Goal: Task Accomplishment & Management: Complete application form

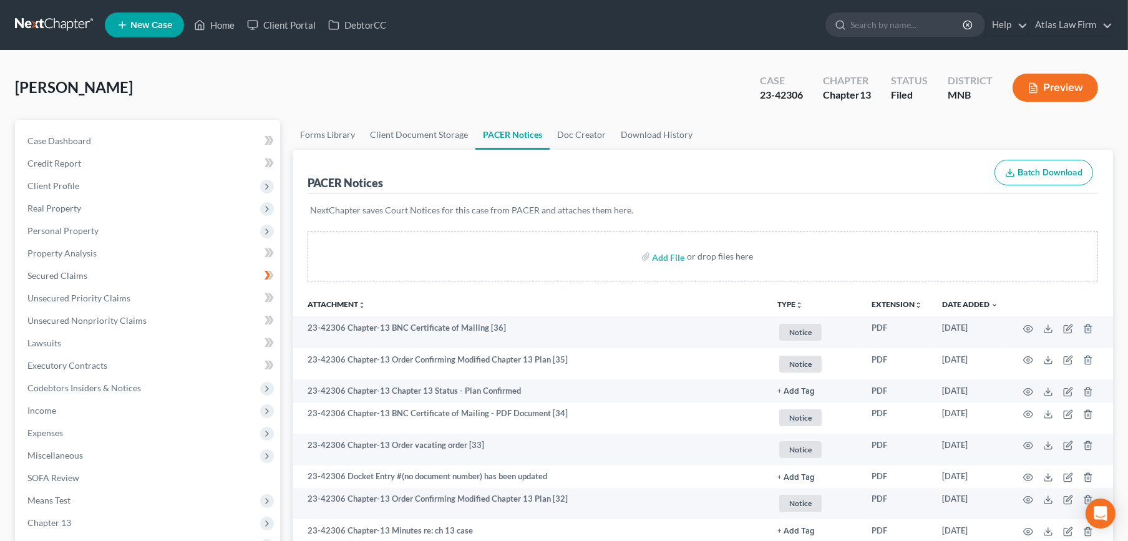
click at [68, 22] on link at bounding box center [55, 25] width 80 height 22
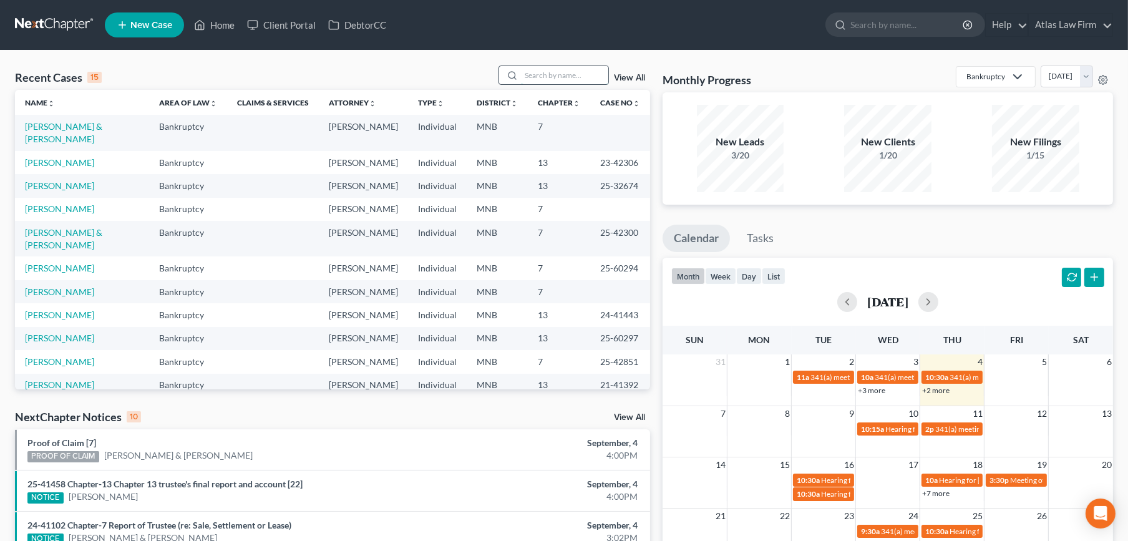
click at [549, 72] on input "search" at bounding box center [564, 75] width 87 height 18
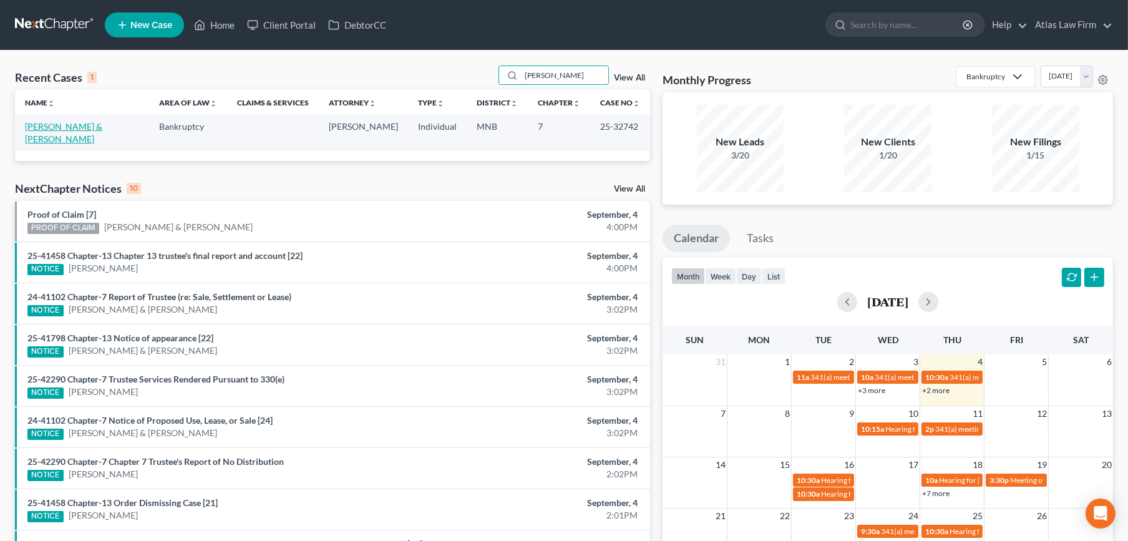
type input "denney"
click at [68, 124] on link "Denney, John & Samantha" at bounding box center [63, 132] width 77 height 23
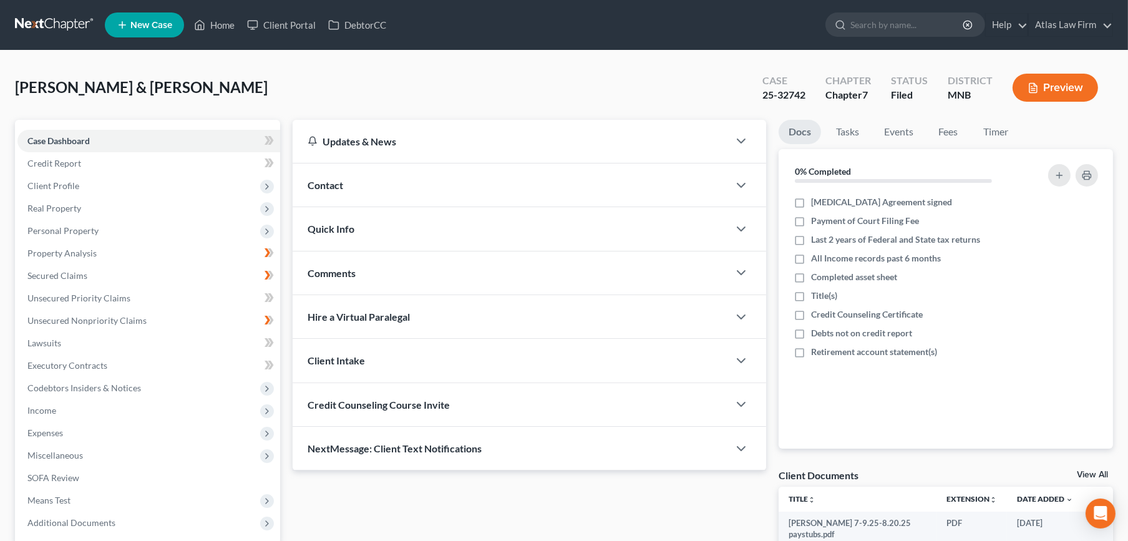
click at [1022, 97] on button "Preview" at bounding box center [1054, 88] width 85 height 28
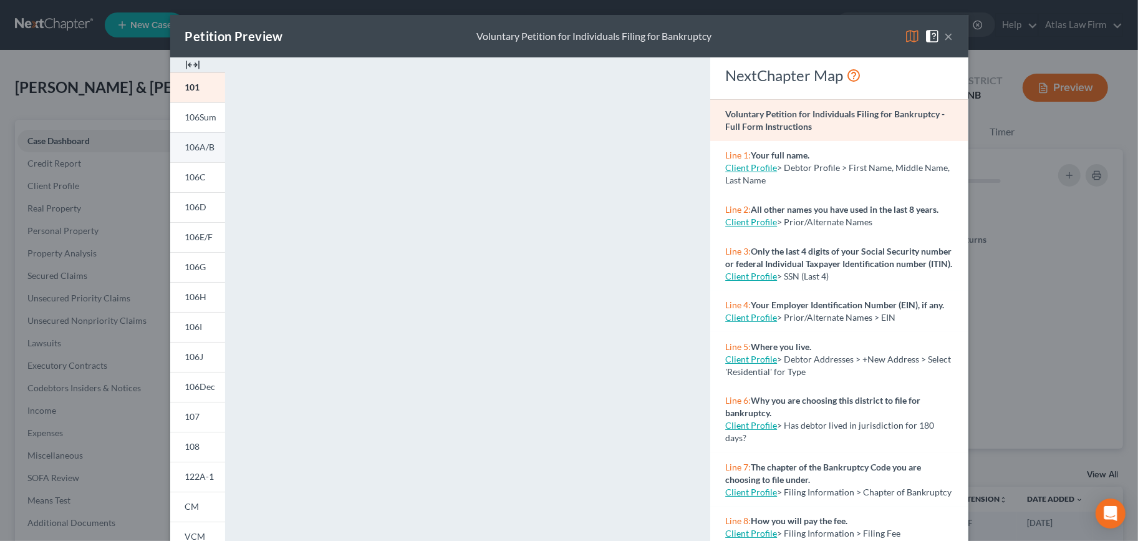
click at [186, 147] on span "106A/B" at bounding box center [200, 147] width 30 height 11
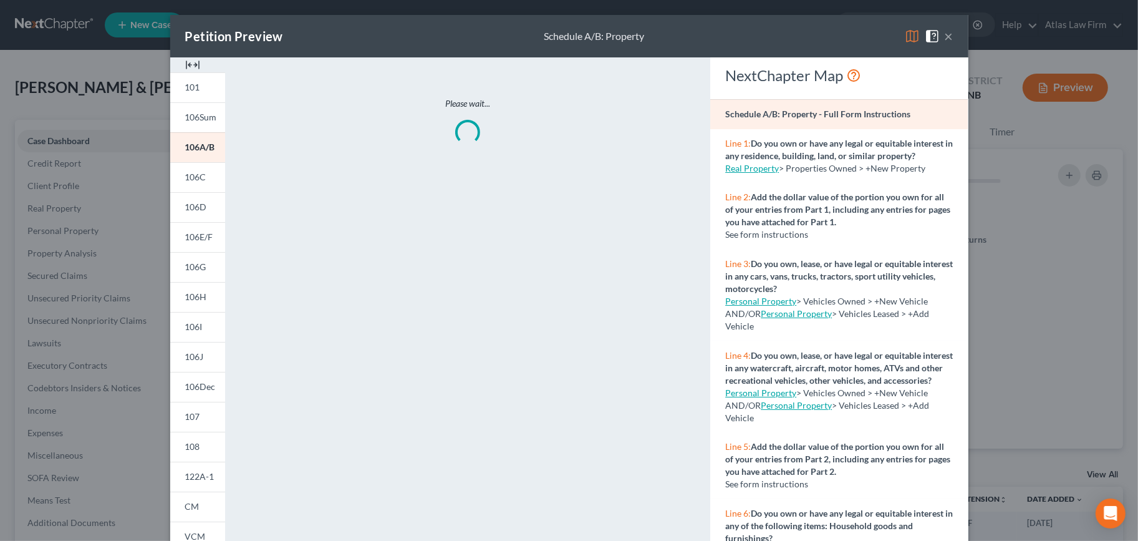
click at [905, 29] on img at bounding box center [912, 36] width 15 height 15
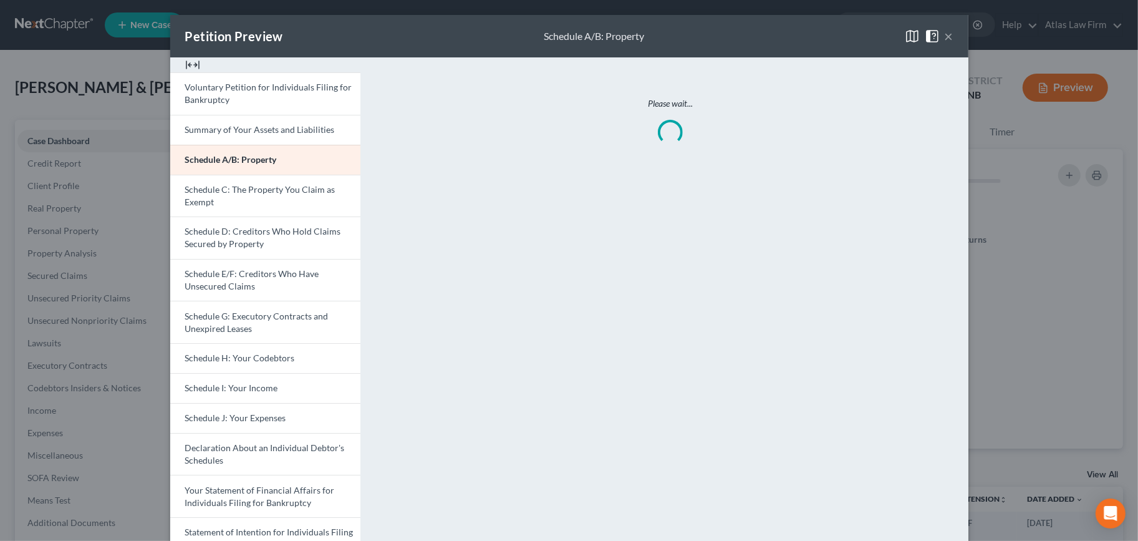
click at [185, 65] on img at bounding box center [192, 64] width 15 height 15
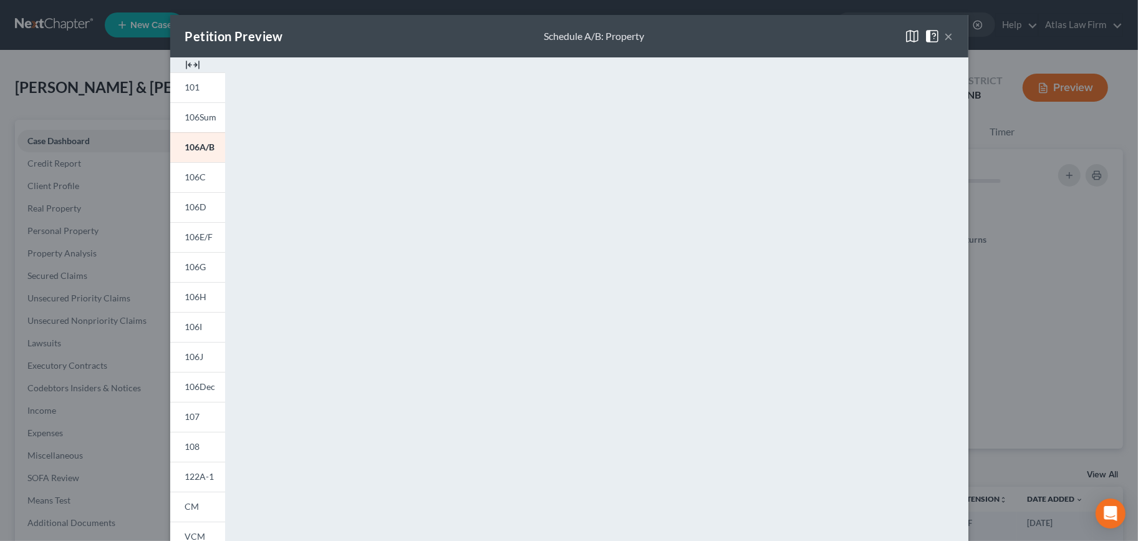
click at [906, 37] on img at bounding box center [912, 36] width 15 height 15
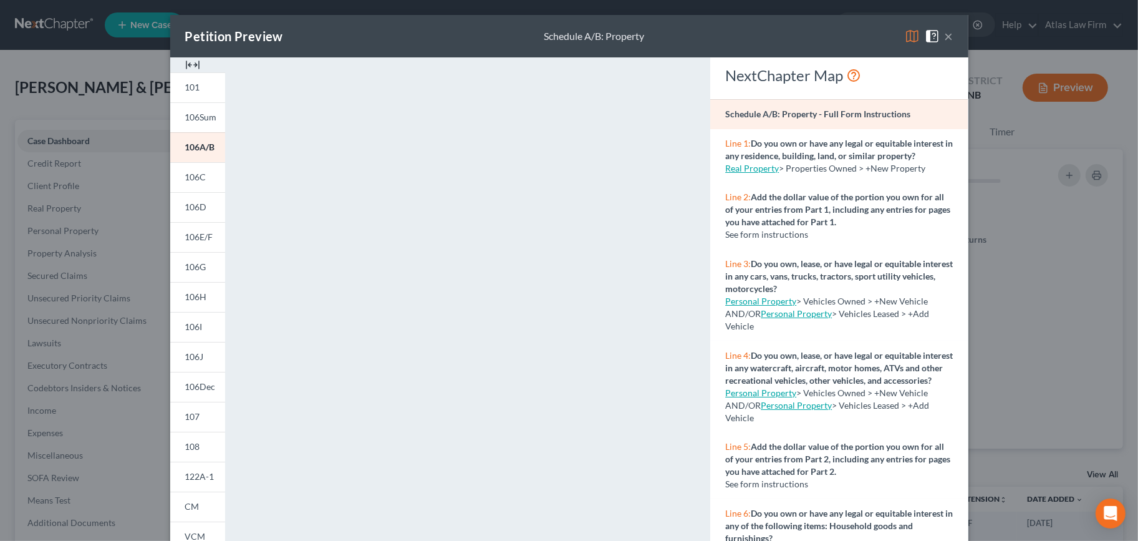
click at [906, 36] on img at bounding box center [912, 36] width 15 height 15
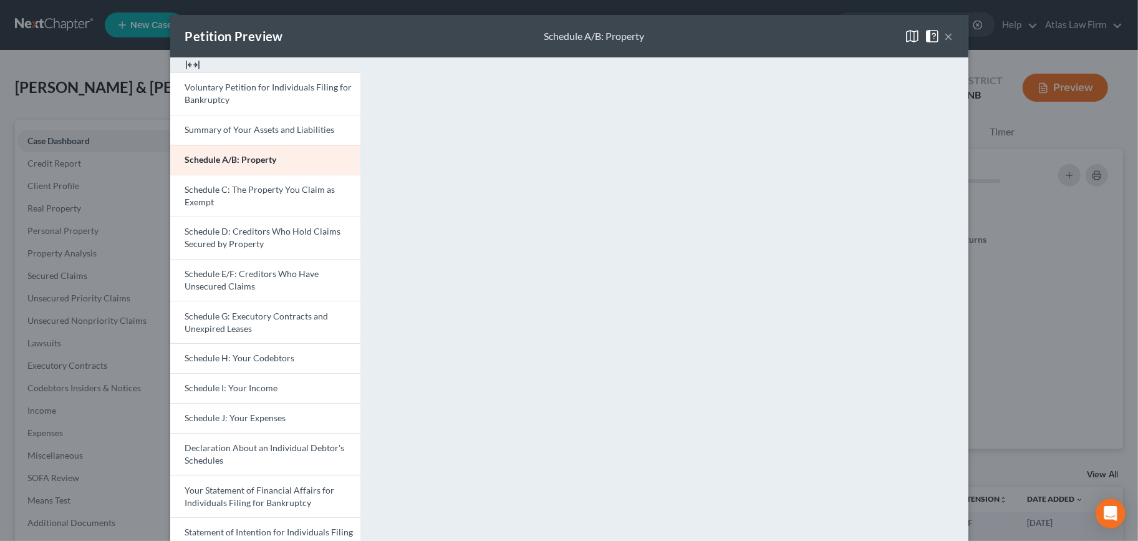
click at [945, 34] on button "×" at bounding box center [949, 36] width 9 height 15
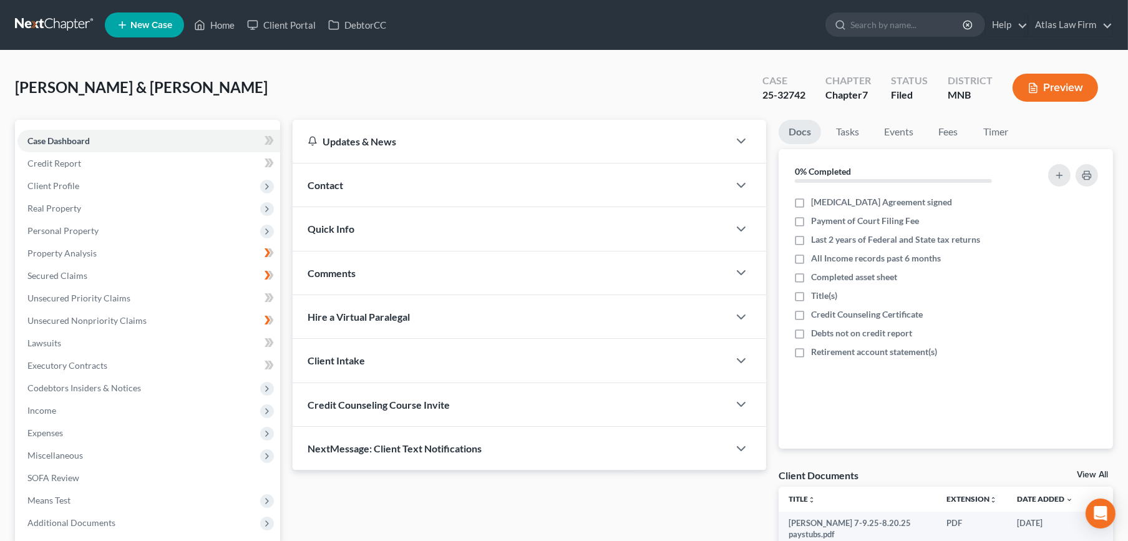
click at [72, 29] on link at bounding box center [55, 25] width 80 height 22
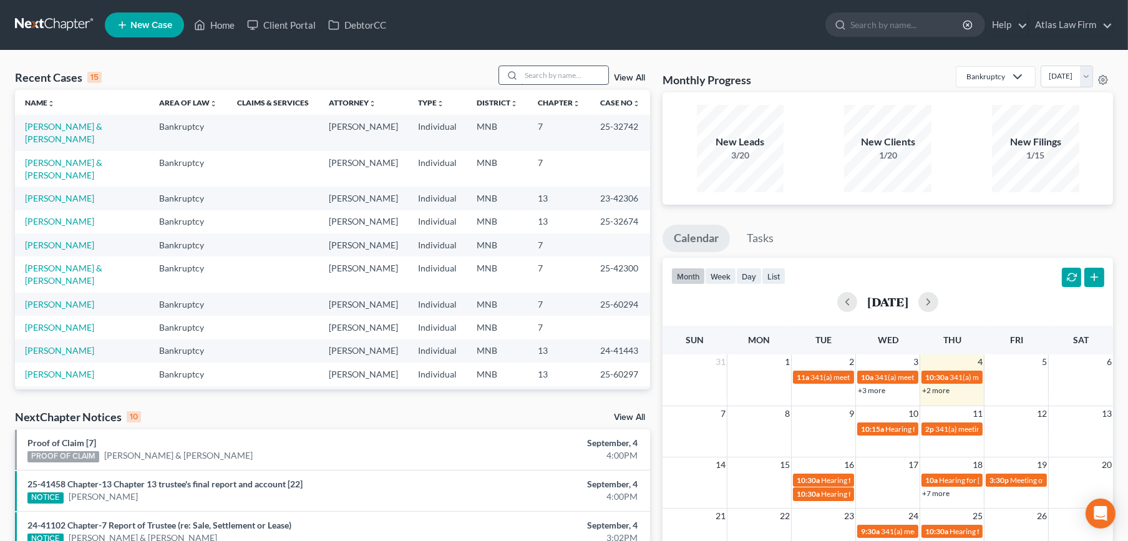
click at [555, 71] on input "search" at bounding box center [564, 75] width 87 height 18
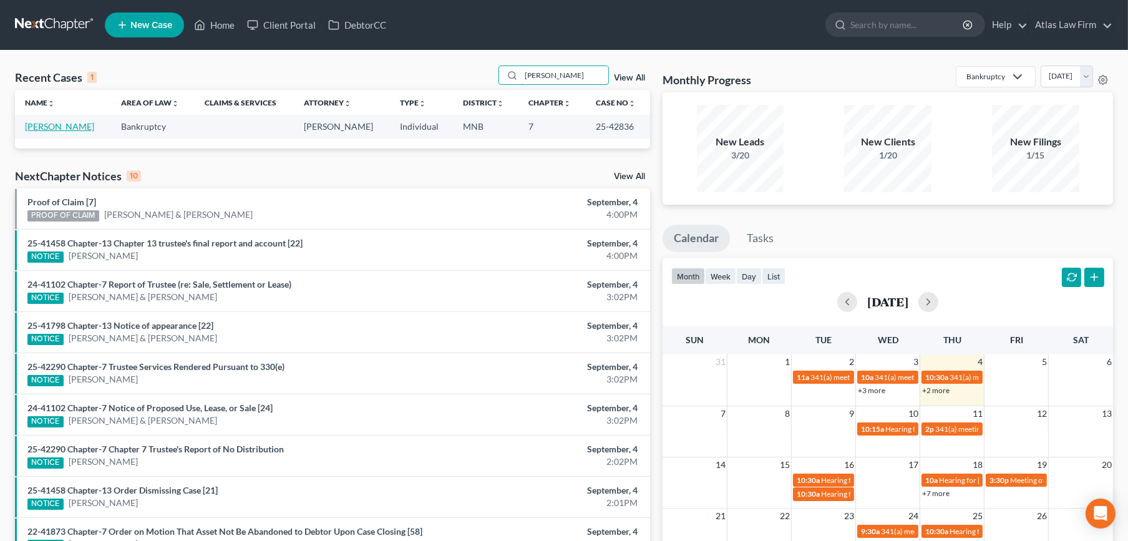
type input "kirsten johnson"
click at [77, 127] on link "Johnson, Kirsten" at bounding box center [59, 126] width 69 height 11
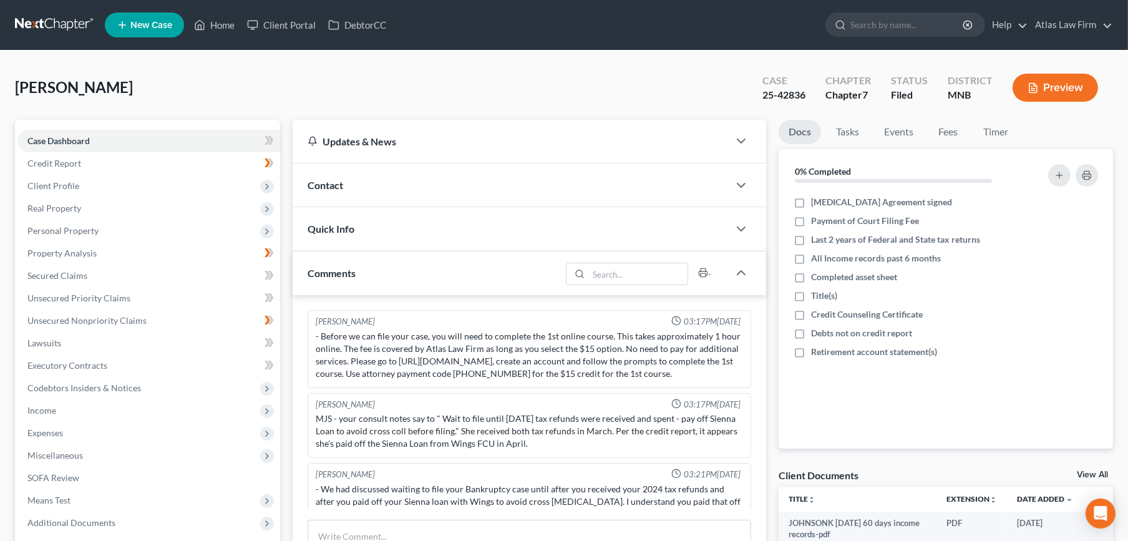
scroll to position [884, 0]
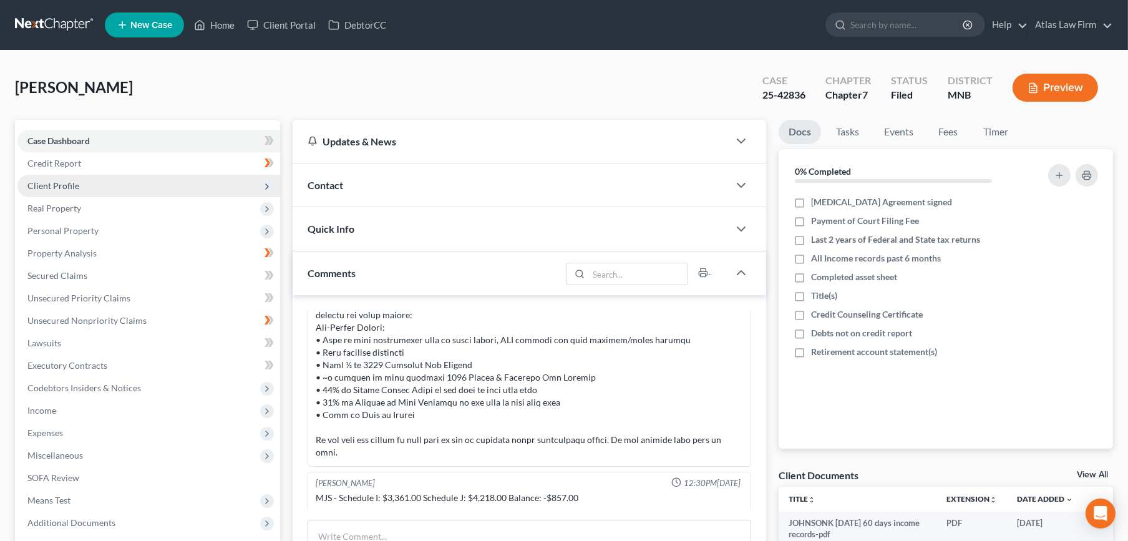
click at [74, 183] on span "Client Profile" at bounding box center [53, 185] width 52 height 11
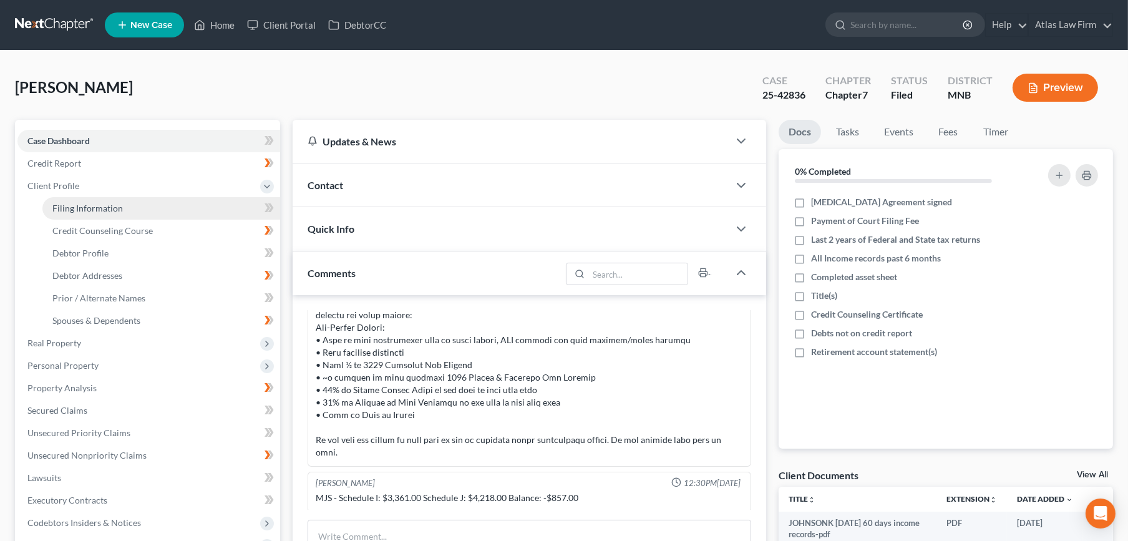
click at [87, 206] on span "Filing Information" at bounding box center [87, 208] width 70 height 11
select select "1"
select select "0"
select select "24"
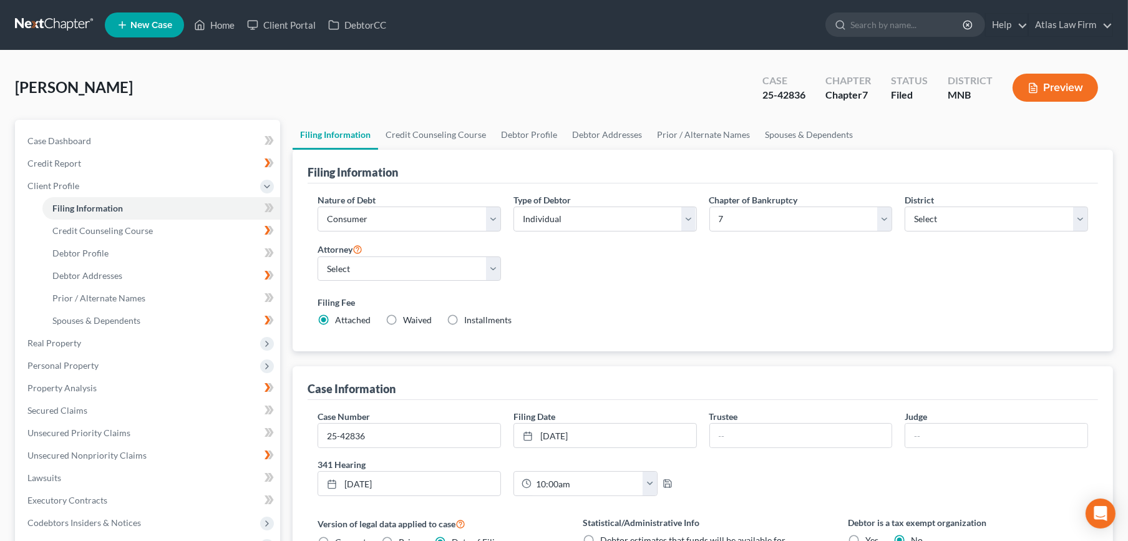
click at [1059, 93] on button "Preview" at bounding box center [1054, 88] width 85 height 28
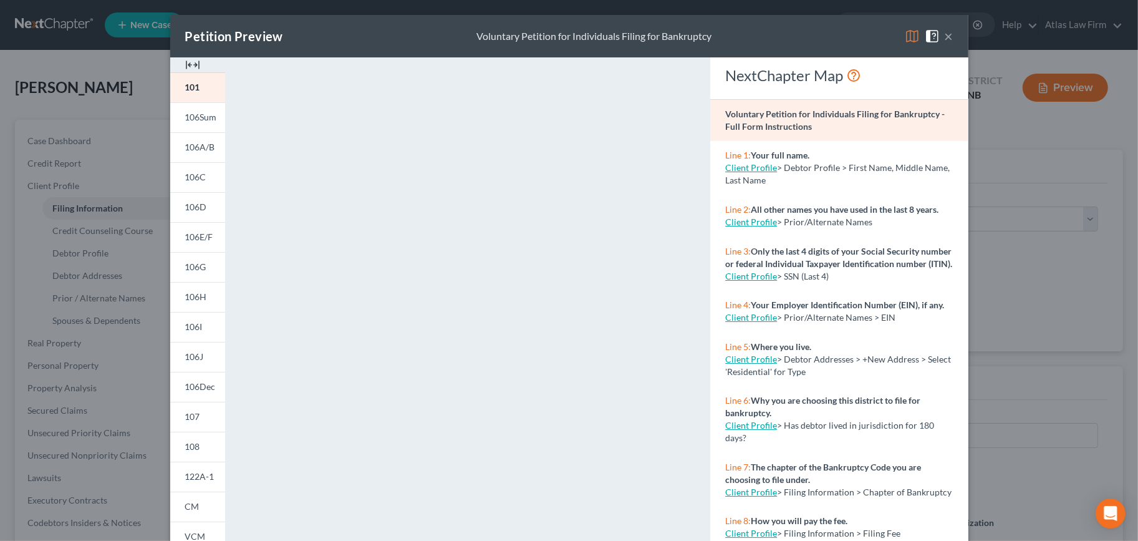
click at [894, 37] on div "Petition Preview Voluntary Petition for Individuals Filing for Bankruptcy ×" at bounding box center [569, 36] width 798 height 42
click at [905, 41] on img at bounding box center [912, 36] width 15 height 15
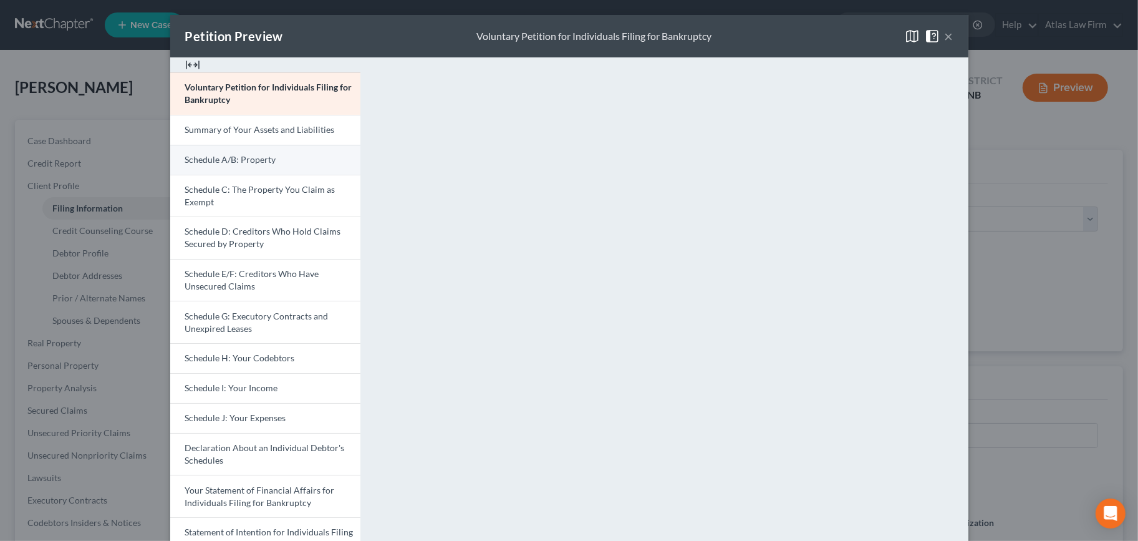
click at [273, 158] on link "Schedule A/B: Property" at bounding box center [265, 160] width 190 height 30
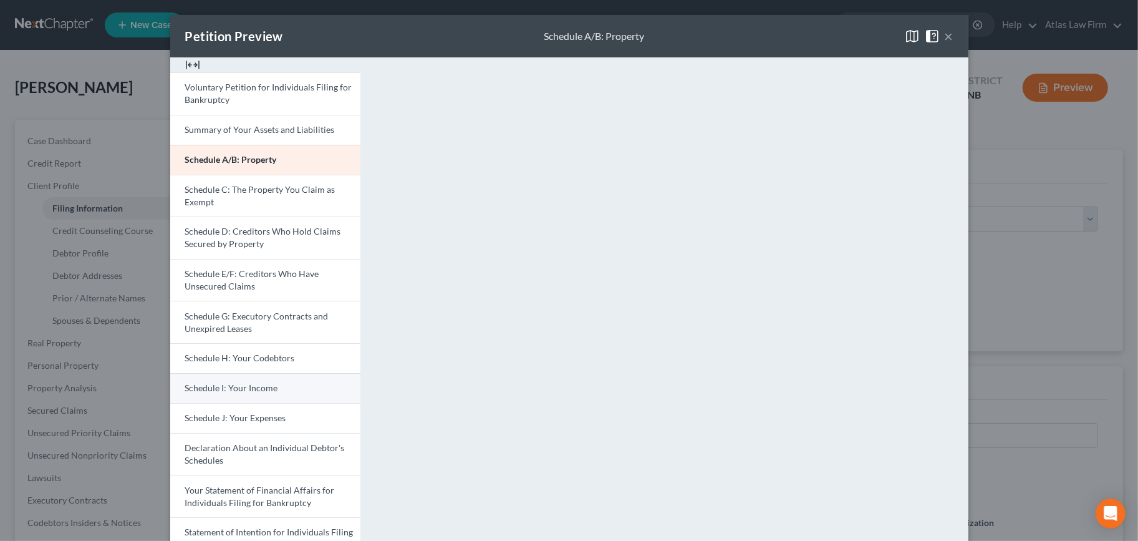
click at [226, 389] on span "Schedule I: Your Income" at bounding box center [231, 387] width 93 height 11
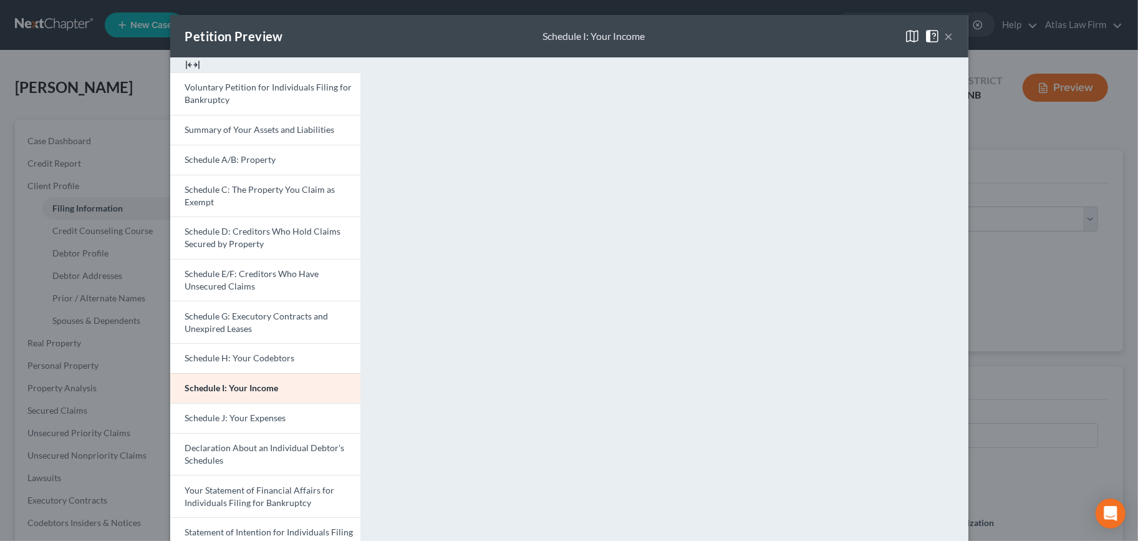
click at [945, 39] on button "×" at bounding box center [949, 36] width 9 height 15
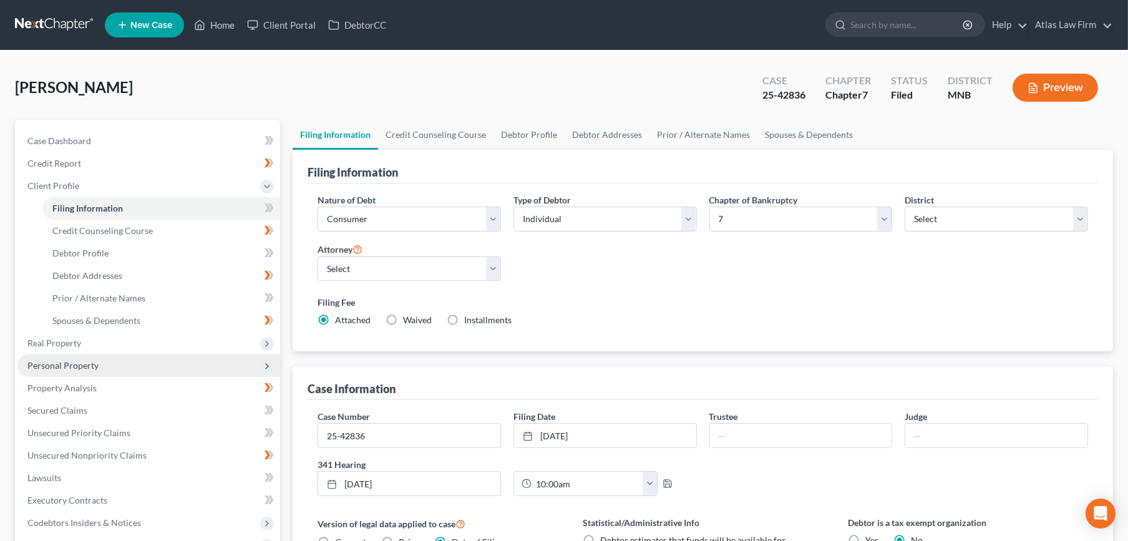
click at [114, 361] on span "Personal Property" at bounding box center [148, 365] width 263 height 22
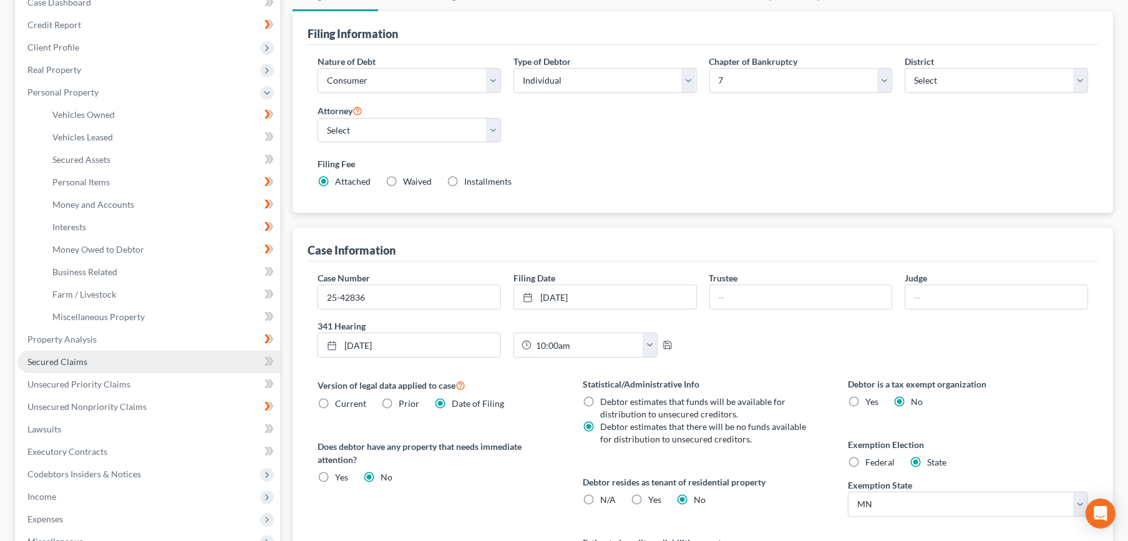
click at [106, 366] on link "Secured Claims" at bounding box center [148, 362] width 263 height 22
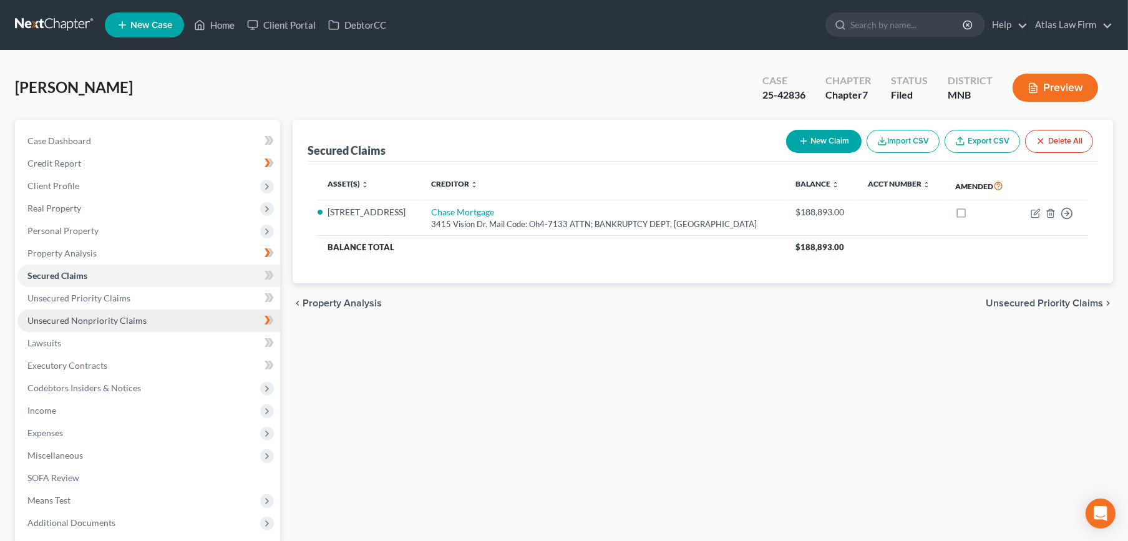
click at [119, 315] on span "Unsecured Nonpriority Claims" at bounding box center [86, 320] width 119 height 11
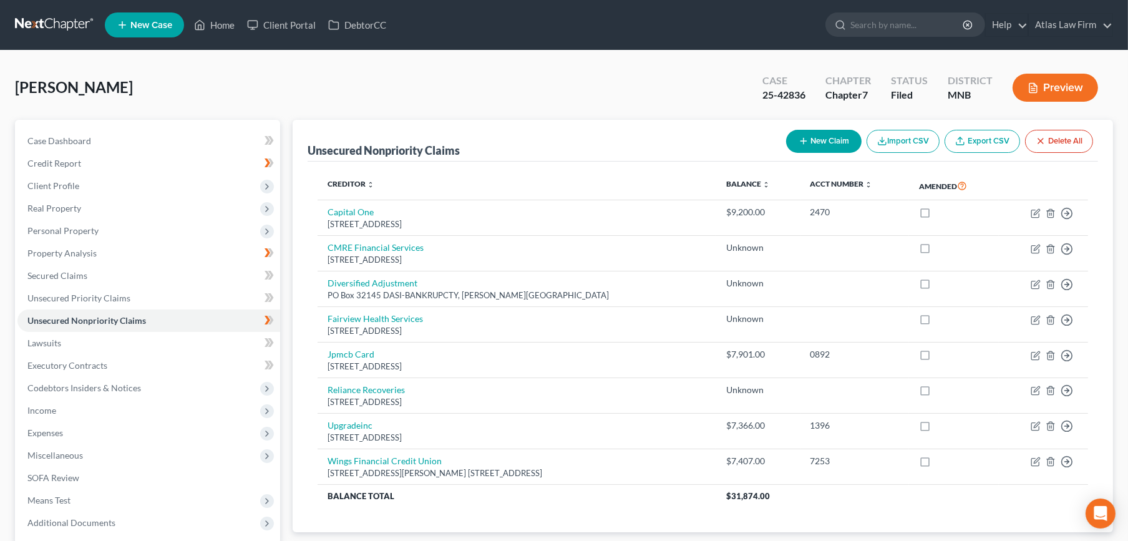
click at [29, 24] on link at bounding box center [55, 25] width 80 height 22
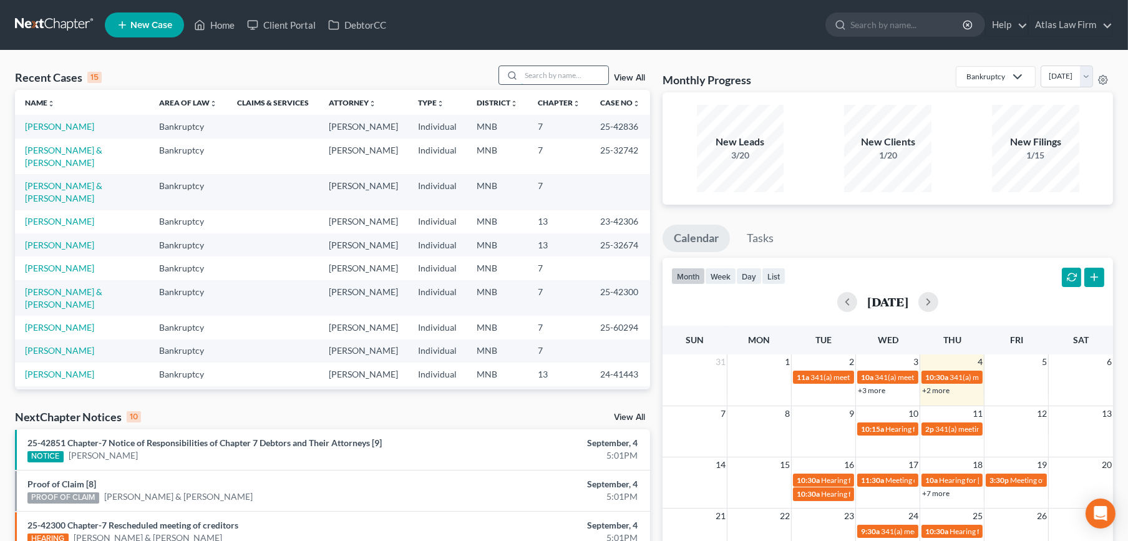
click at [593, 80] on input "search" at bounding box center [564, 75] width 87 height 18
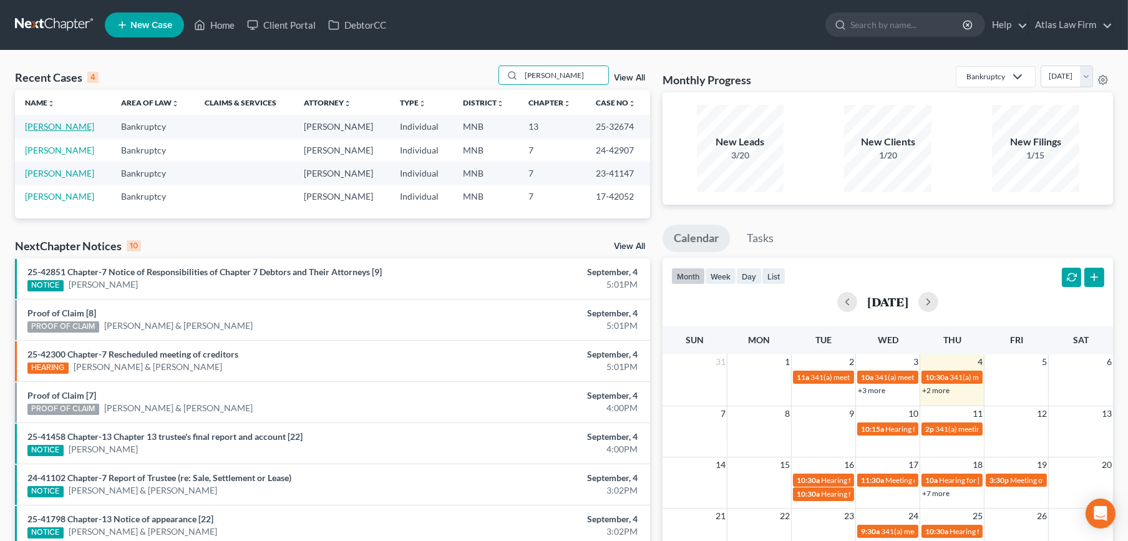
type input "TAYLOR"
click at [70, 128] on link "[PERSON_NAME]" at bounding box center [59, 126] width 69 height 11
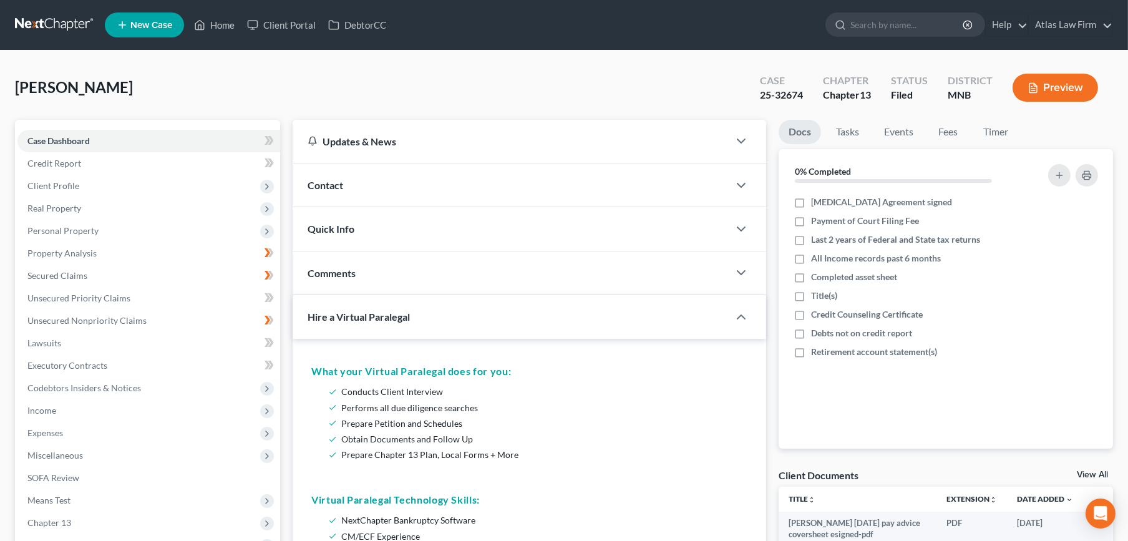
click at [1022, 94] on button "Preview" at bounding box center [1054, 88] width 85 height 28
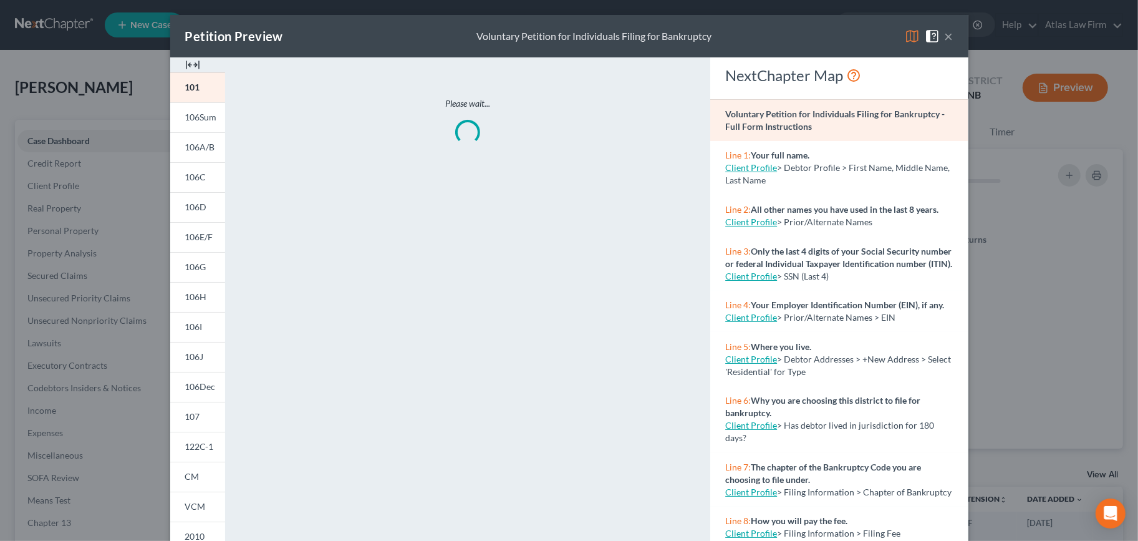
click at [906, 35] on img at bounding box center [912, 36] width 15 height 15
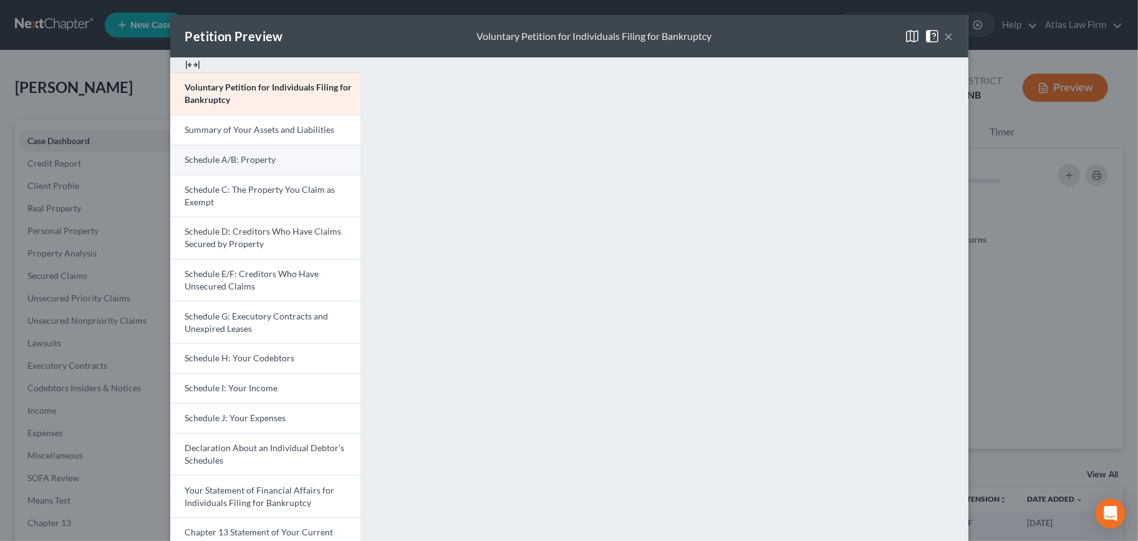
click at [279, 158] on link "Schedule A/B: Property" at bounding box center [265, 160] width 190 height 30
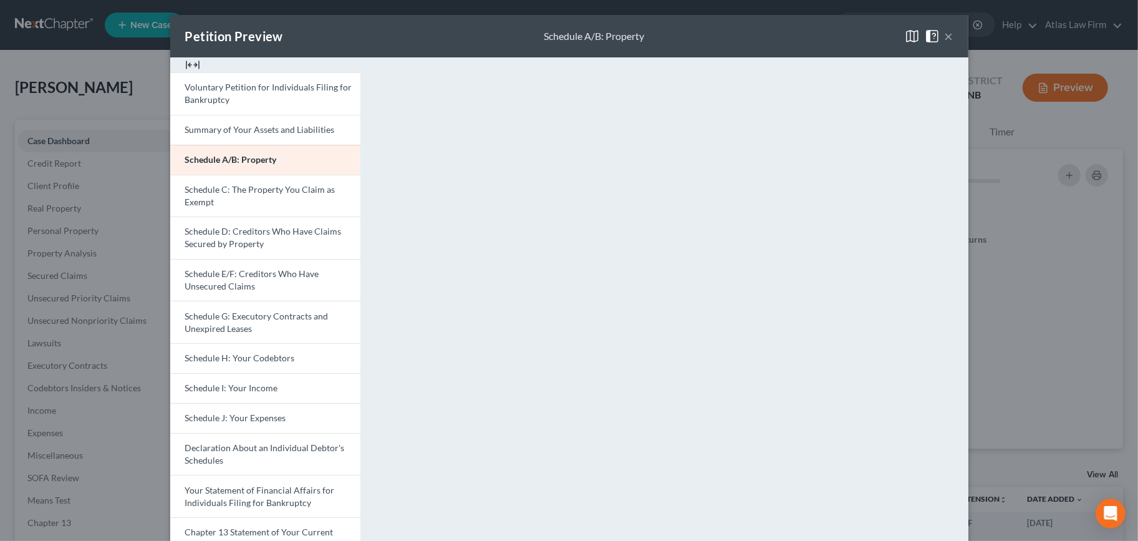
click at [945, 40] on button "×" at bounding box center [949, 36] width 9 height 15
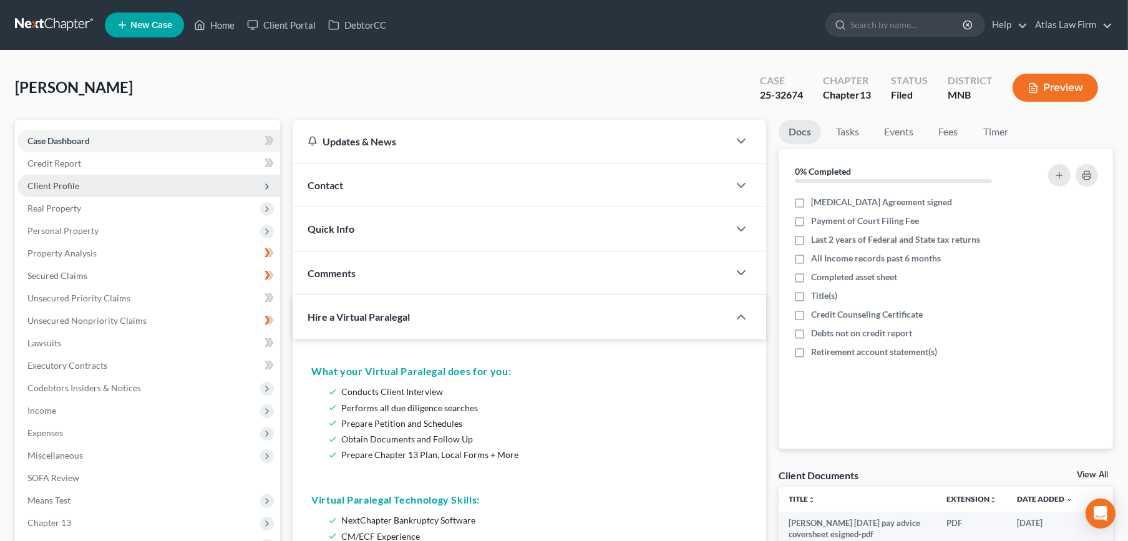
click at [88, 180] on span "Client Profile" at bounding box center [148, 186] width 263 height 22
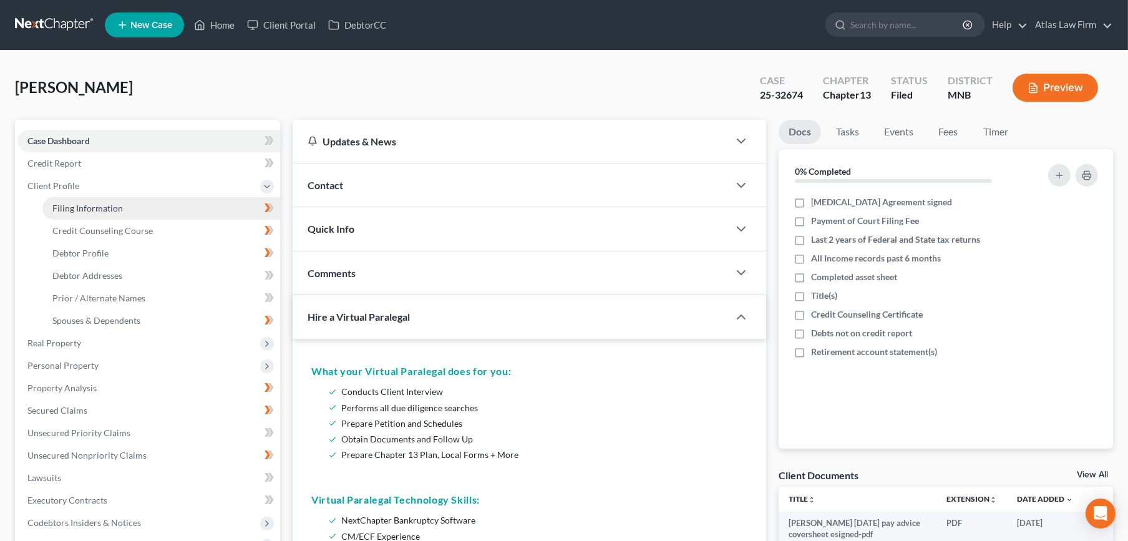
click at [109, 205] on span "Filing Information" at bounding box center [87, 208] width 70 height 11
select select "1"
select select "0"
select select "3"
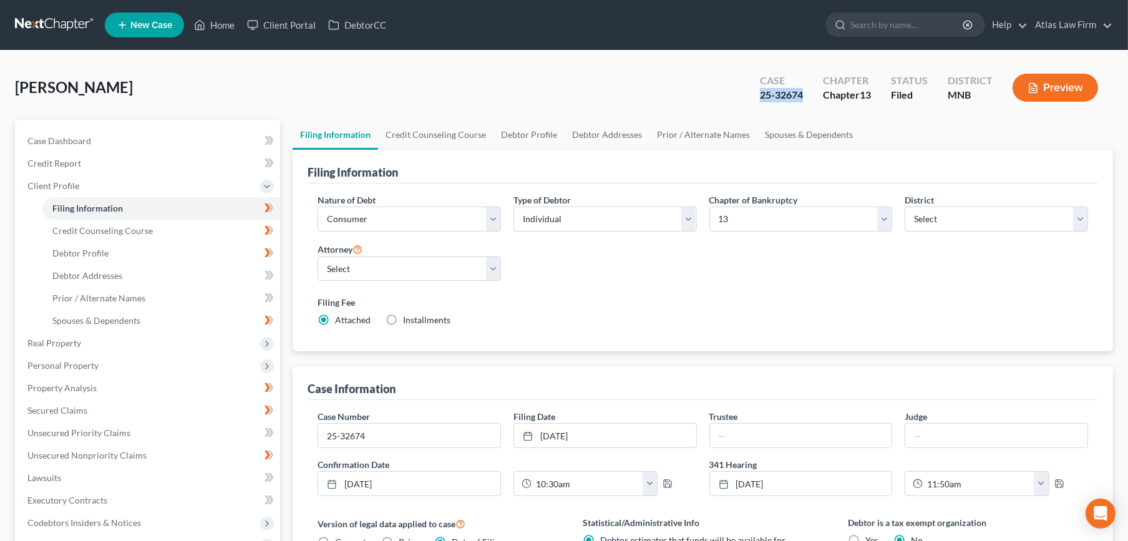
drag, startPoint x: 808, startPoint y: 96, endPoint x: 757, endPoint y: 94, distance: 51.2
click at [757, 94] on div "Case 25-32674" at bounding box center [781, 88] width 63 height 37
click at [760, 106] on div "Case 25-32674" at bounding box center [781, 88] width 63 height 37
drag, startPoint x: 807, startPoint y: 94, endPoint x: 757, endPoint y: 100, distance: 50.9
click at [759, 96] on div "Case 25-32674" at bounding box center [781, 88] width 63 height 37
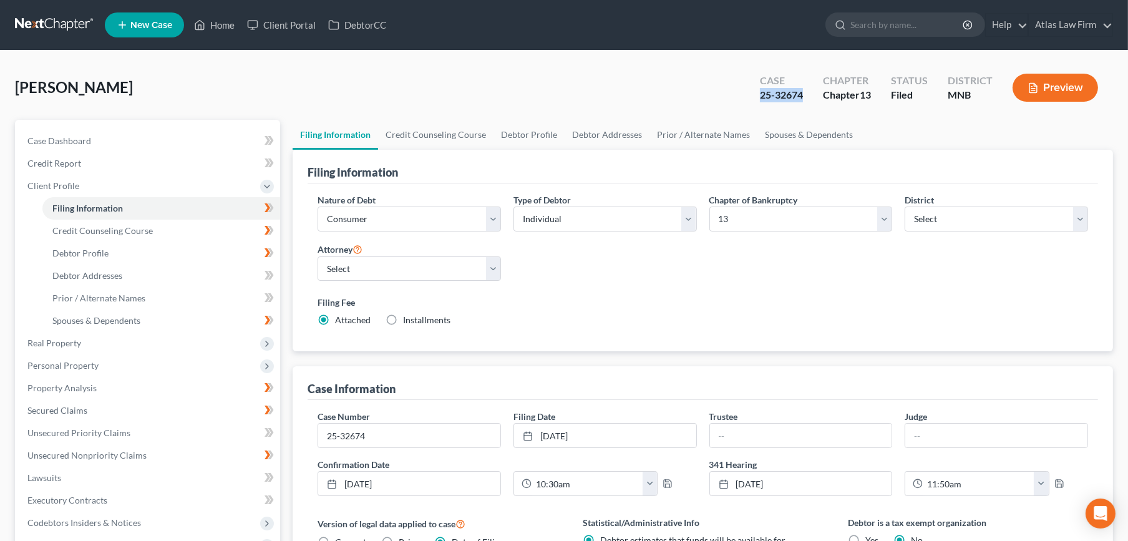
copy div "25-32674"
